Goal: Transaction & Acquisition: Book appointment/travel/reservation

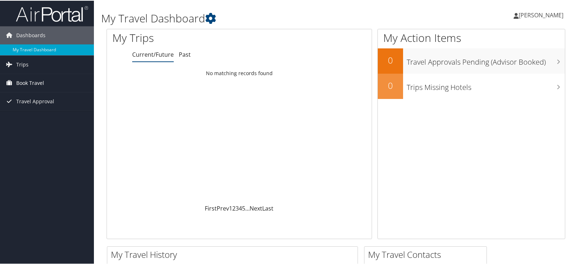
click at [34, 83] on span "Book Travel" at bounding box center [30, 82] width 28 height 18
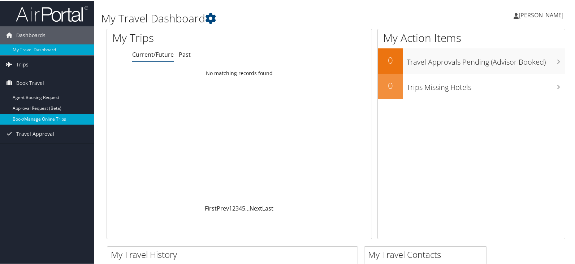
click at [31, 116] on link "Book/Manage Online Trips" at bounding box center [47, 118] width 94 height 11
